Goal: Transaction & Acquisition: Purchase product/service

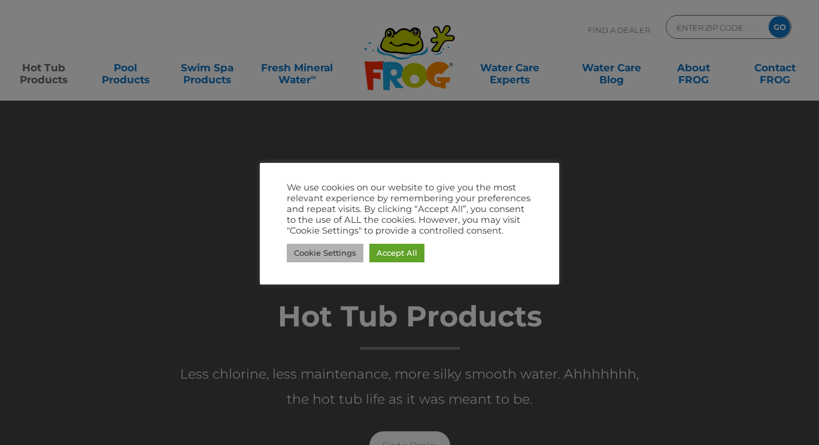
click at [327, 252] on link "Cookie Settings" at bounding box center [325, 253] width 77 height 19
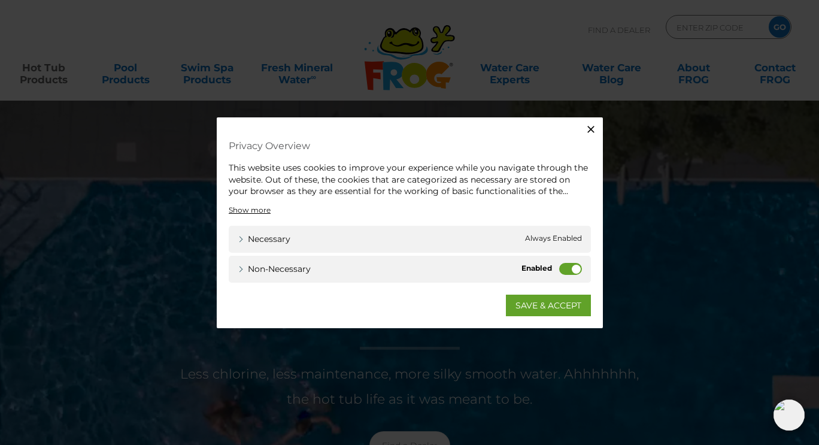
click at [573, 266] on label "Non-necessary" at bounding box center [570, 268] width 23 height 12
click at [0, 0] on input "Non-necessary" at bounding box center [0, 0] width 0 height 0
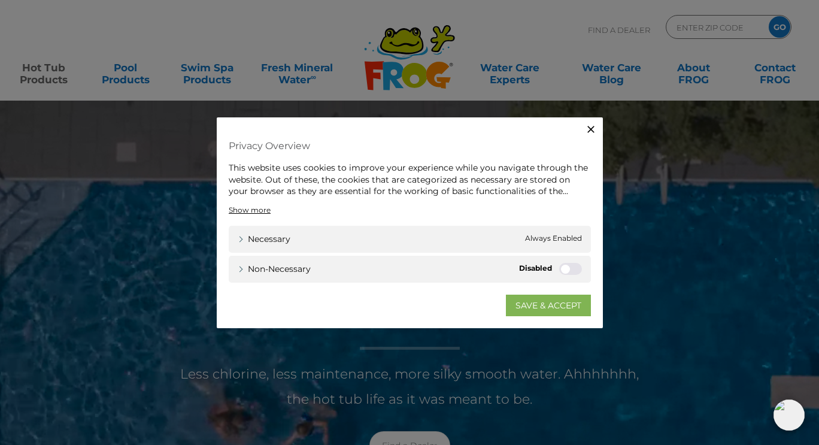
click at [548, 303] on link "SAVE & ACCEPT" at bounding box center [548, 305] width 85 height 22
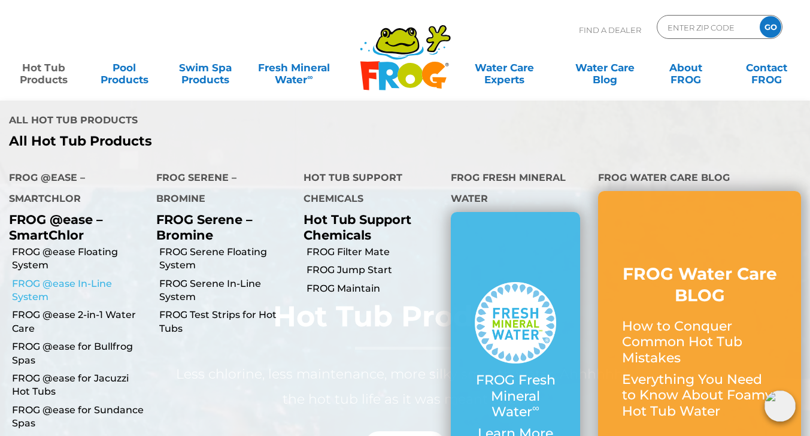
click at [27, 285] on link "FROG @ease In-Line System" at bounding box center [79, 290] width 135 height 27
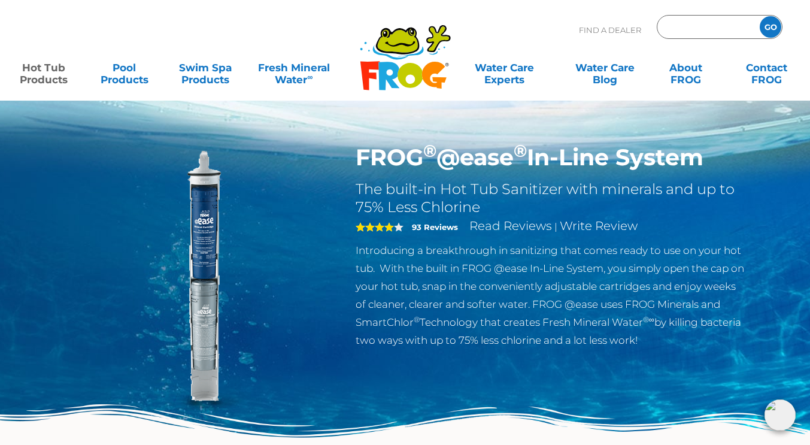
click at [733, 22] on input "Zip Code Form" at bounding box center [706, 27] width 81 height 17
type input "02738"
click at [759, 16] on input "GO" at bounding box center [770, 27] width 22 height 22
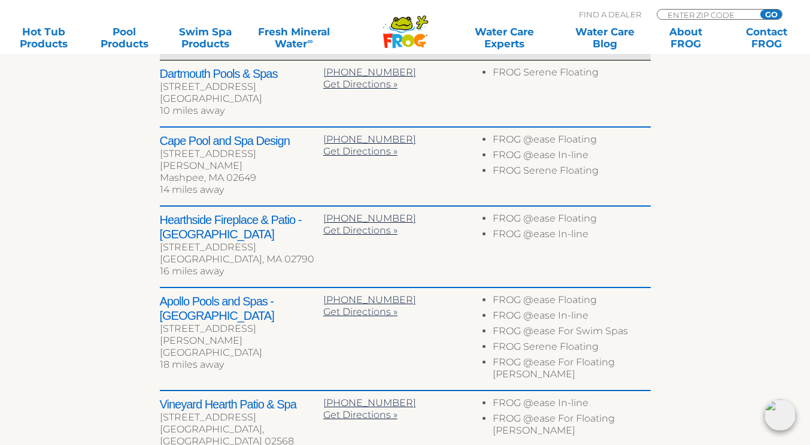
scroll to position [464, 0]
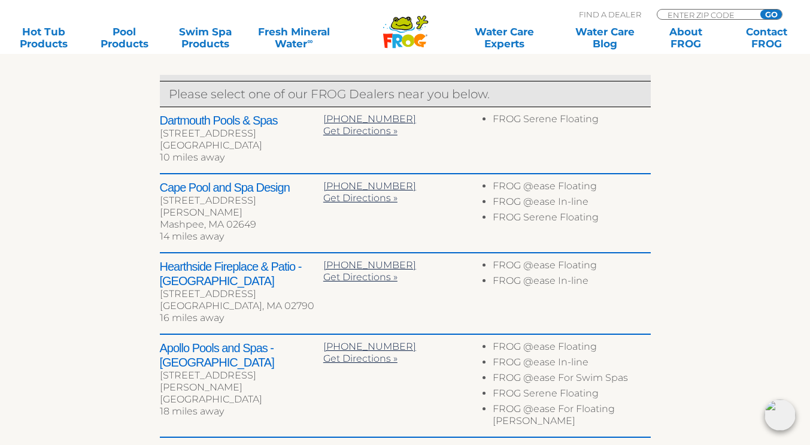
click at [204, 120] on h2 "Dartmouth Pools & Spas" at bounding box center [241, 120] width 163 height 14
click at [242, 118] on h2 "Dartmouth Pools & Spas" at bounding box center [241, 120] width 163 height 14
